Goal: Task Accomplishment & Management: Use online tool/utility

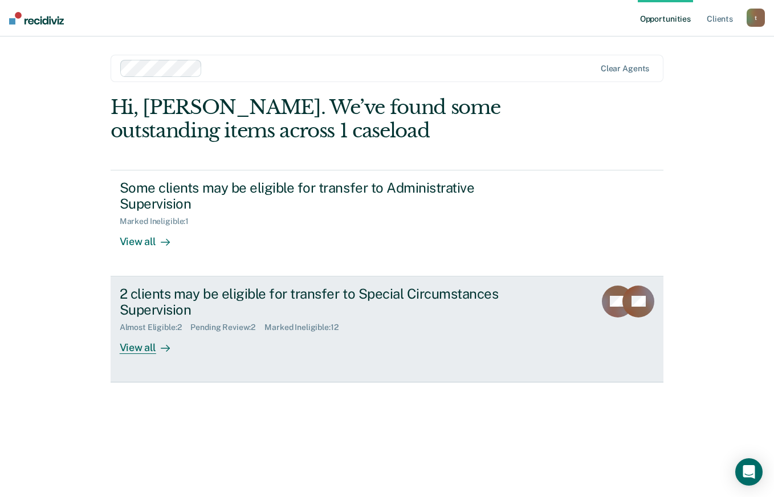
click at [239, 312] on div "2 clients may be eligible for transfer to Special Circumstances Supervision" at bounding box center [320, 302] width 400 height 33
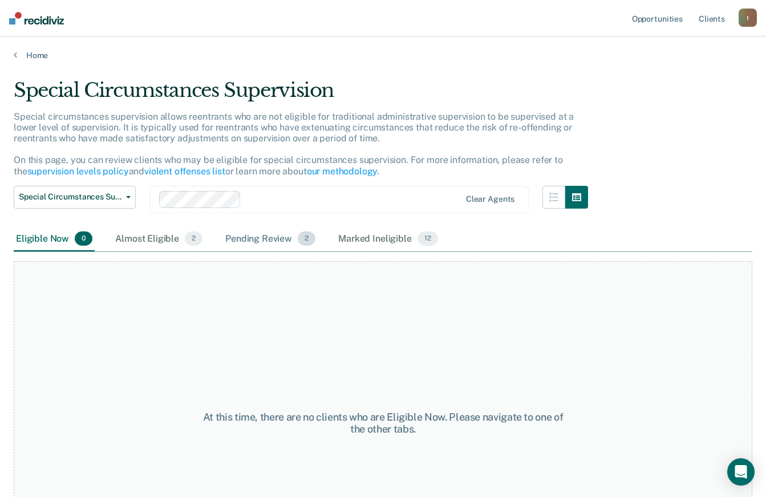
click at [277, 241] on div "Pending Review 2" at bounding box center [270, 239] width 95 height 25
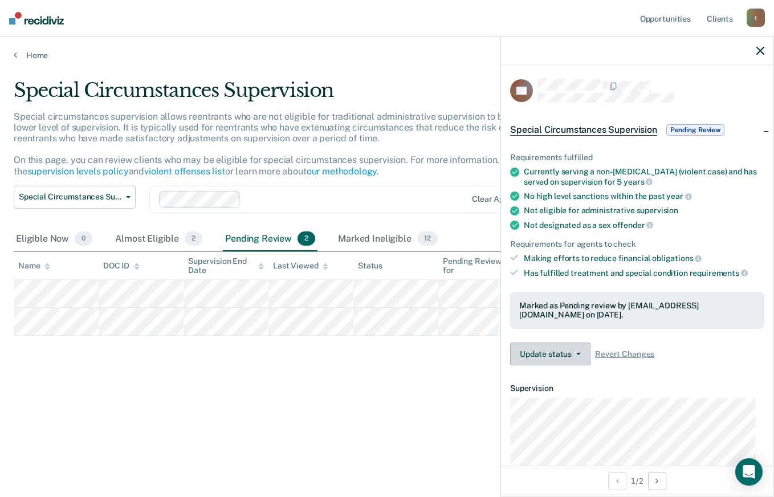
click at [546, 348] on button "Update status" at bounding box center [550, 354] width 80 height 23
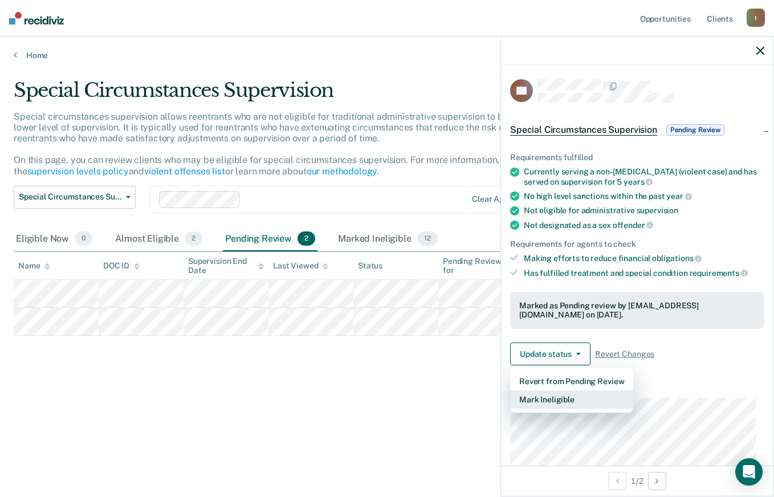
click at [550, 396] on button "Mark Ineligible" at bounding box center [571, 400] width 123 height 18
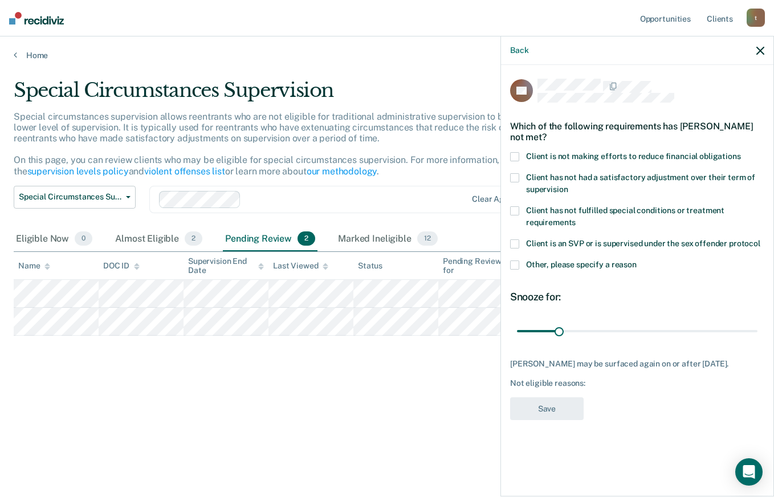
click at [511, 263] on span at bounding box center [514, 265] width 9 height 9
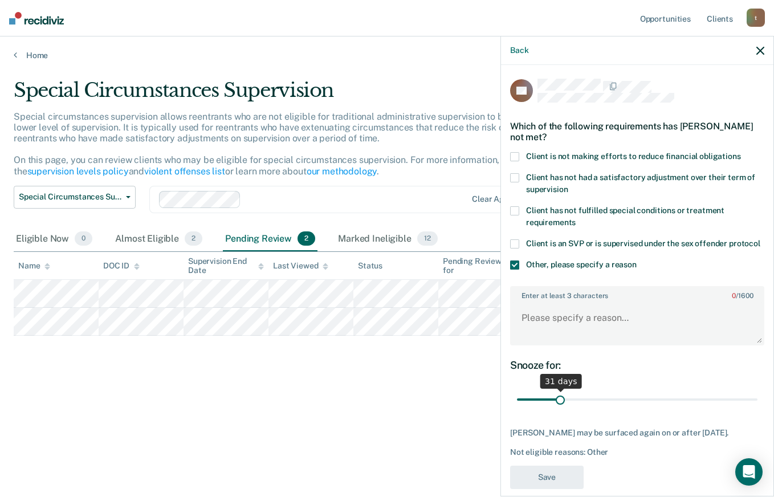
type input "30"
click at [558, 409] on input "range" at bounding box center [637, 400] width 241 height 20
click at [516, 270] on span at bounding box center [514, 265] width 9 height 9
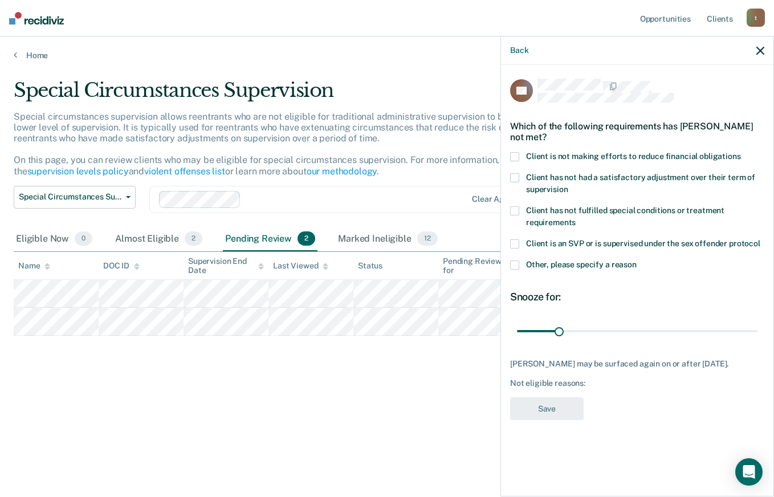
click at [760, 49] on icon "button" at bounding box center [760, 51] width 8 height 8
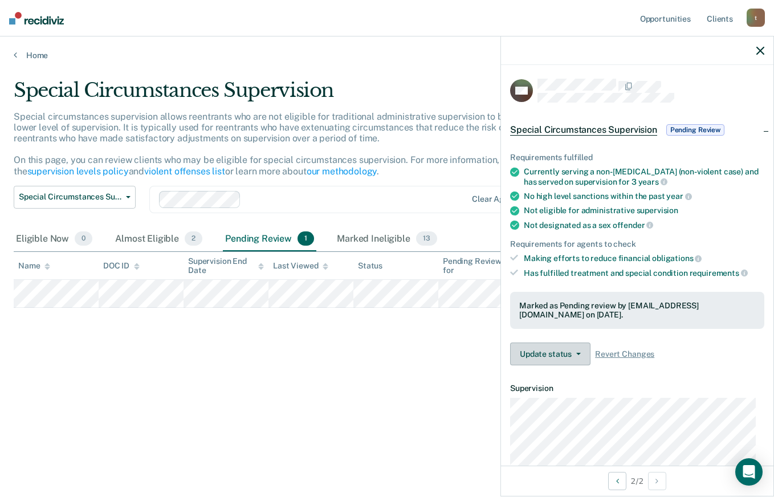
click at [560, 356] on button "Update status" at bounding box center [550, 354] width 80 height 23
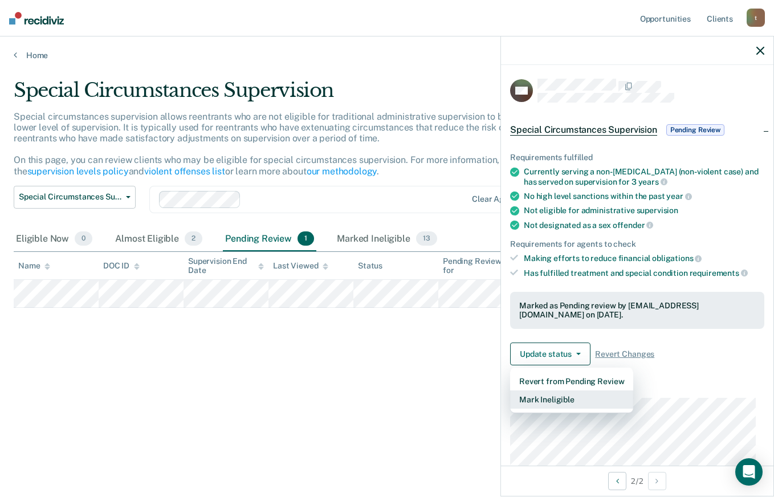
click at [559, 400] on button "Mark Ineligible" at bounding box center [571, 400] width 123 height 18
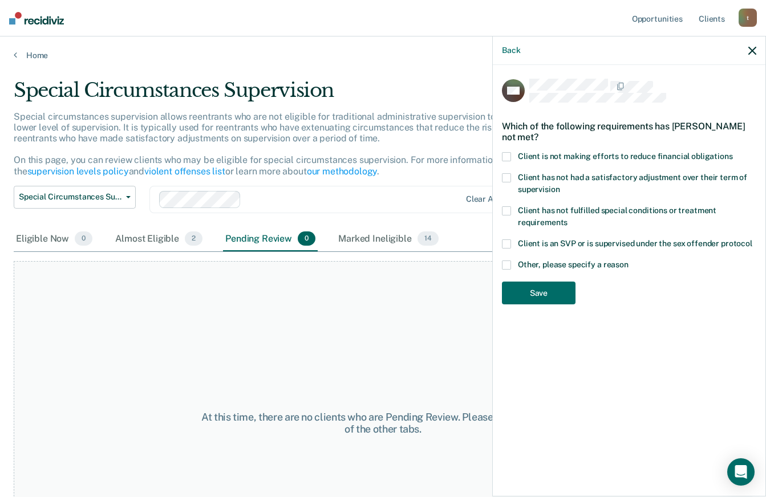
click at [751, 49] on icon "button" at bounding box center [752, 51] width 8 height 8
